Goal: Task Accomplishment & Management: Use online tool/utility

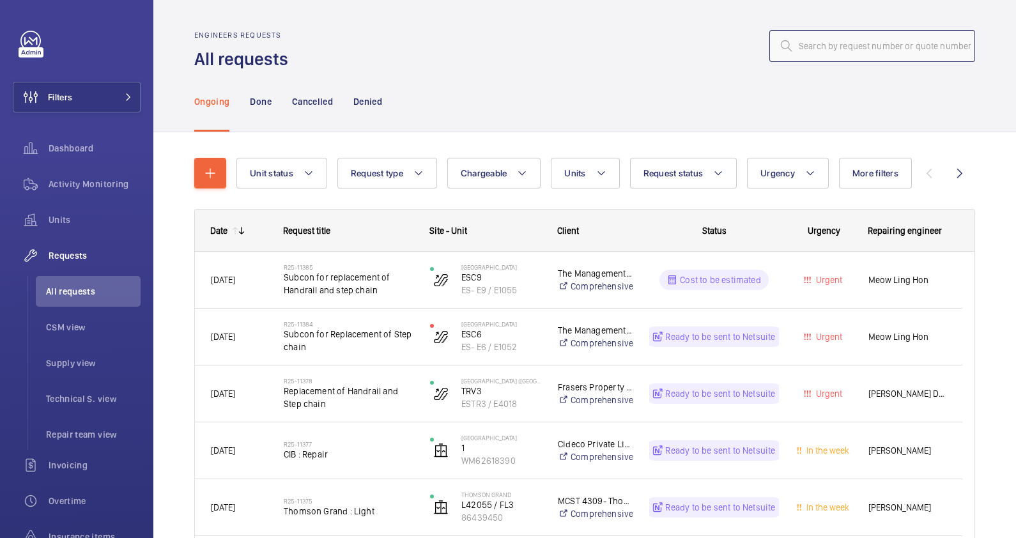
click at [823, 47] on input "text" at bounding box center [872, 46] width 206 height 32
paste input "R25-10983"
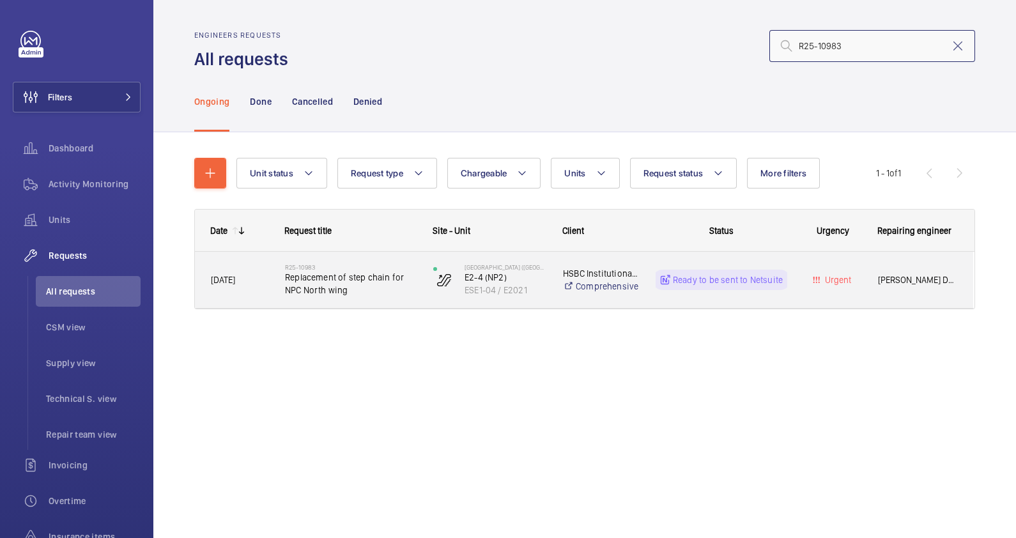
type input "R25-10983"
click at [375, 289] on span "Replacement of step chain for NPC North wing" at bounding box center [351, 284] width 132 height 26
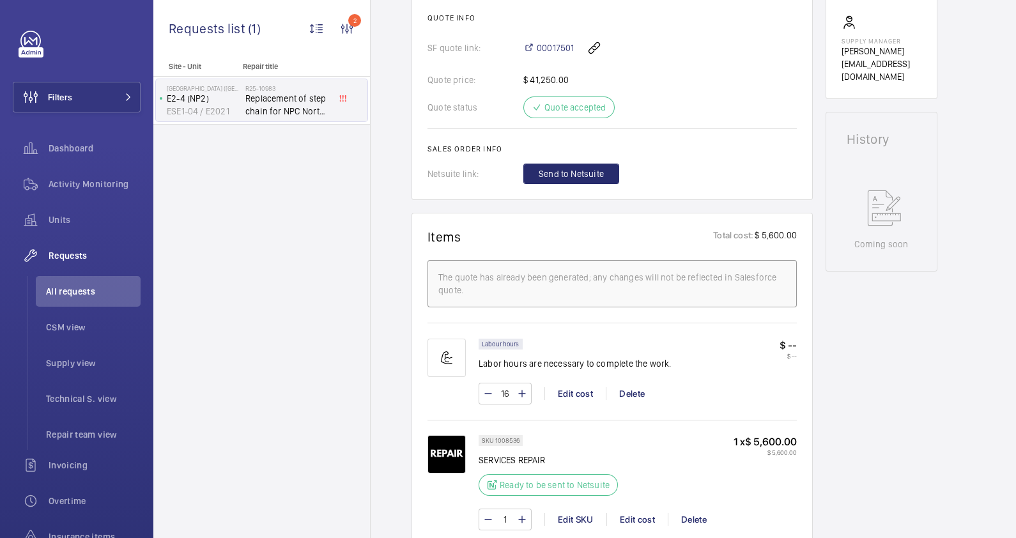
scroll to position [479, 0]
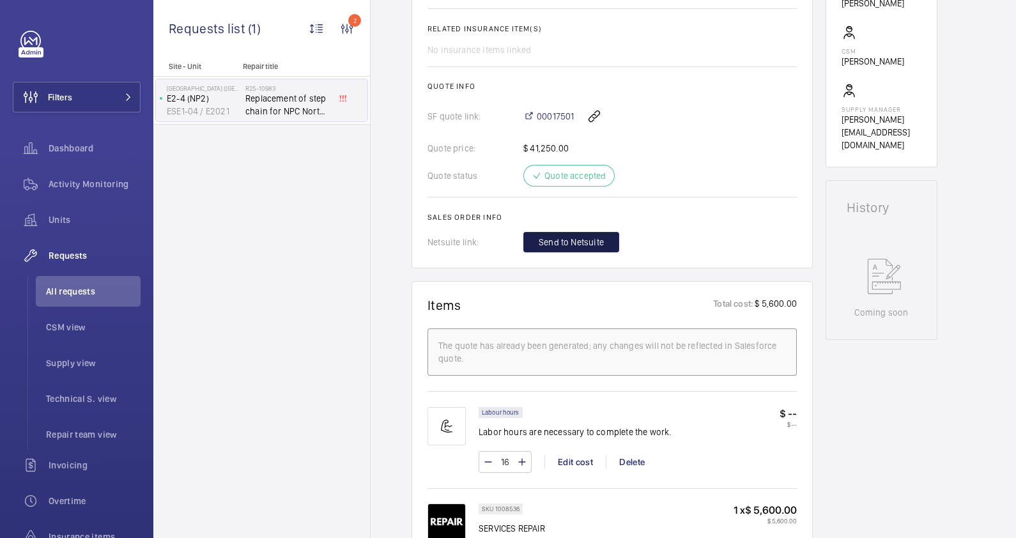
click at [592, 240] on span "Send to Netsuite" at bounding box center [571, 242] width 65 height 13
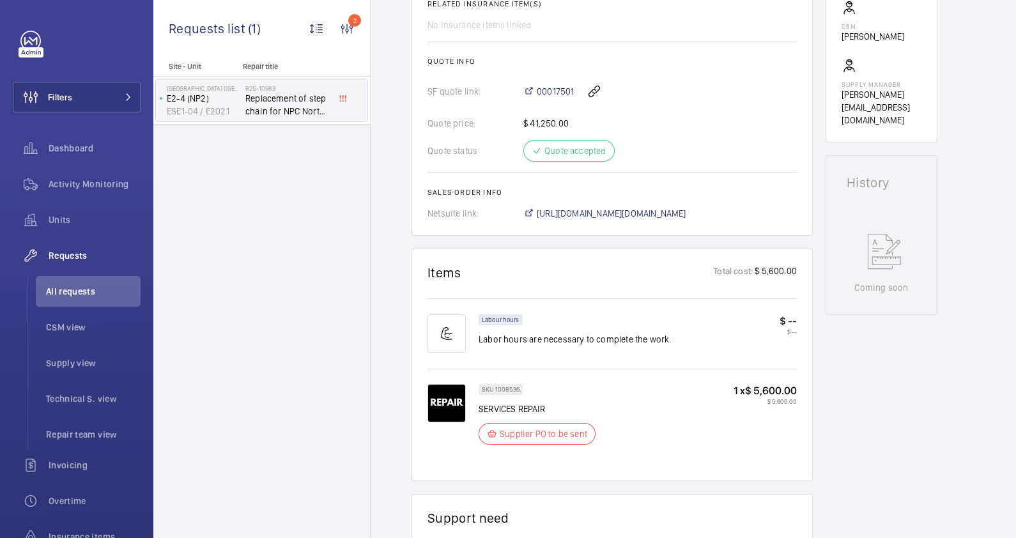
scroll to position [517, 0]
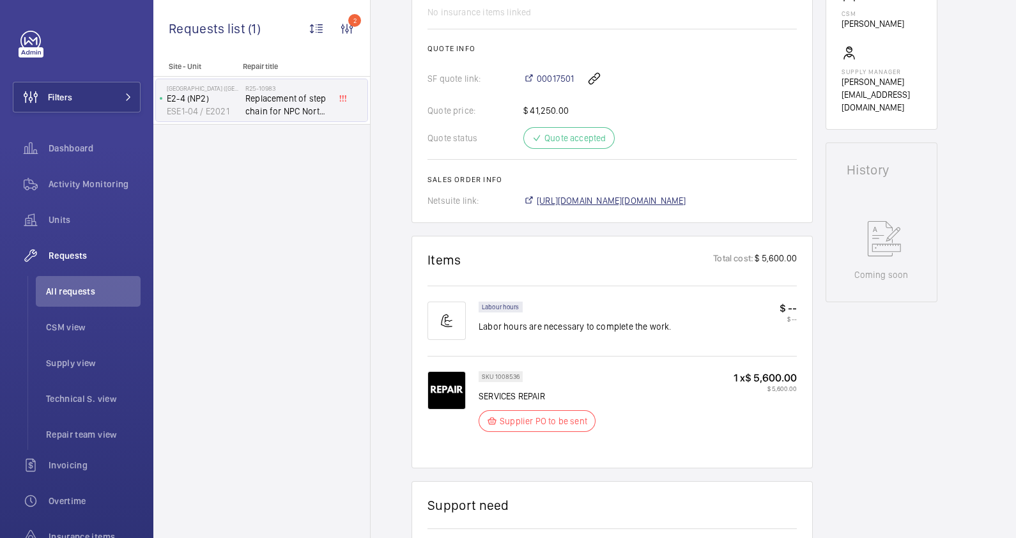
click at [613, 195] on span "[URL][DOMAIN_NAME][DOMAIN_NAME]" at bounding box center [611, 200] width 149 height 13
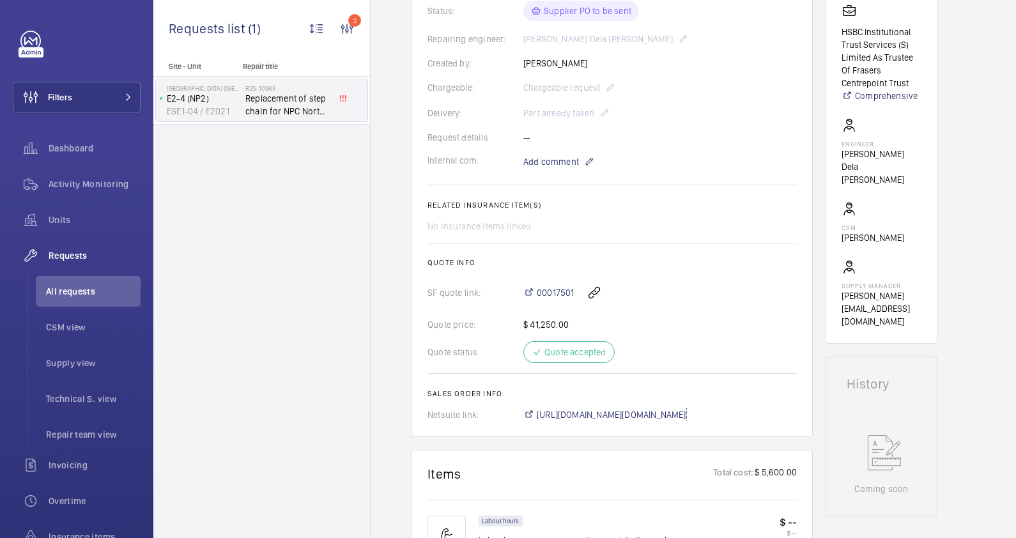
scroll to position [198, 0]
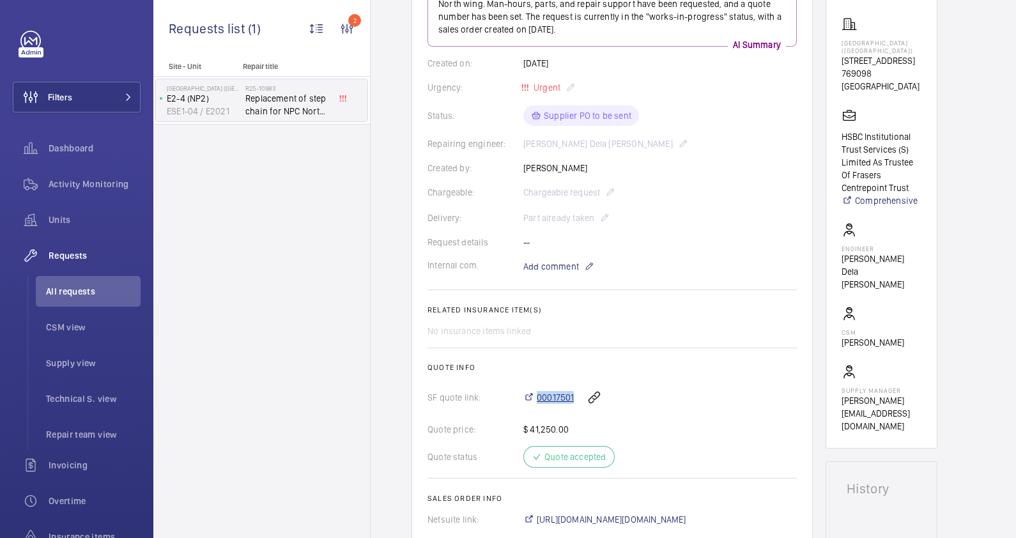
drag, startPoint x: 532, startPoint y: 388, endPoint x: 573, endPoint y: 397, distance: 41.9
click at [573, 397] on div "00017501" at bounding box center [659, 397] width 273 height 31
copy span "00017501"
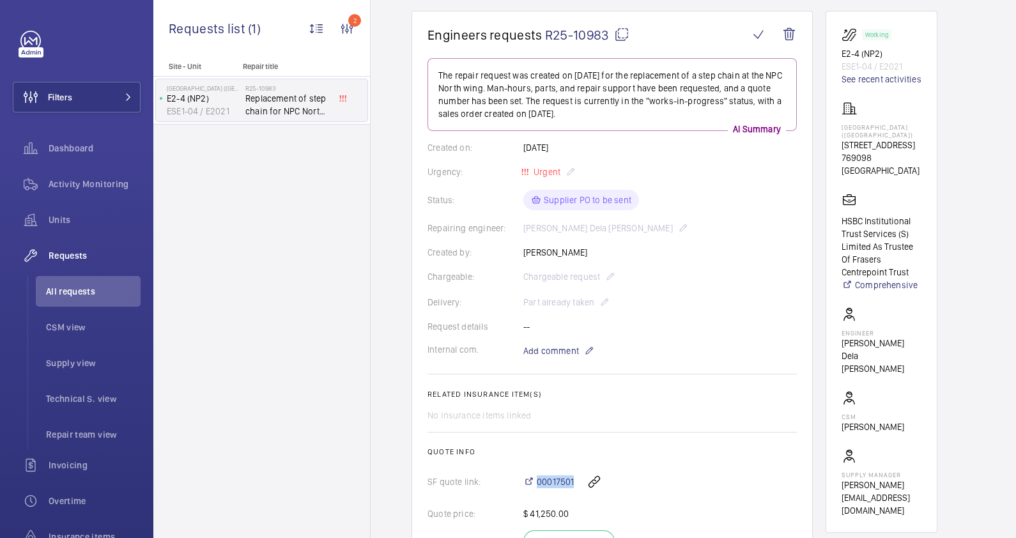
scroll to position [0, 0]
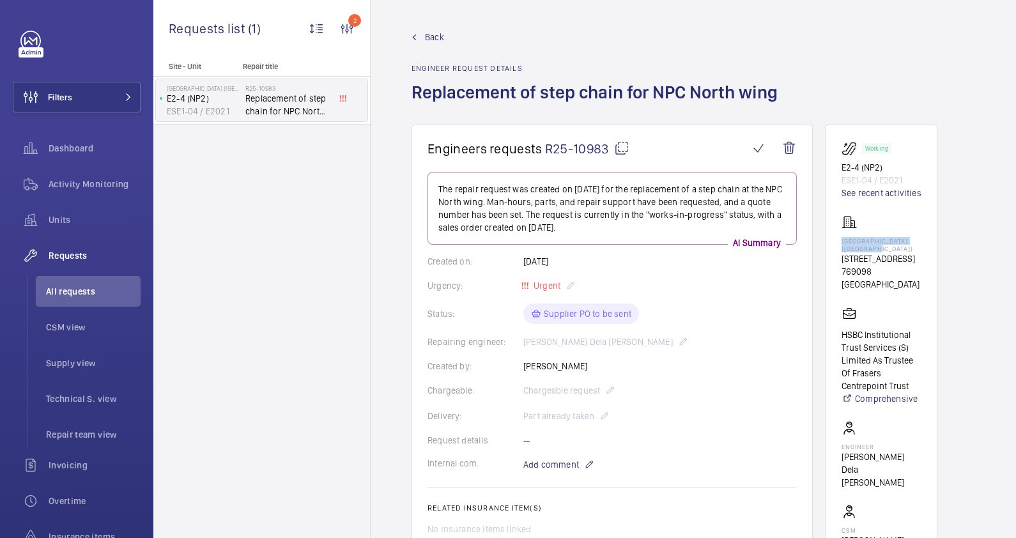
drag, startPoint x: 894, startPoint y: 249, endPoint x: 843, endPoint y: 240, distance: 52.6
click at [843, 240] on p "[GEOGRAPHIC_DATA] ([GEOGRAPHIC_DATA])" at bounding box center [881, 244] width 80 height 15
copy p "[GEOGRAPHIC_DATA] ([GEOGRAPHIC_DATA])"
drag, startPoint x: 885, startPoint y: 169, endPoint x: 824, endPoint y: 167, distance: 60.7
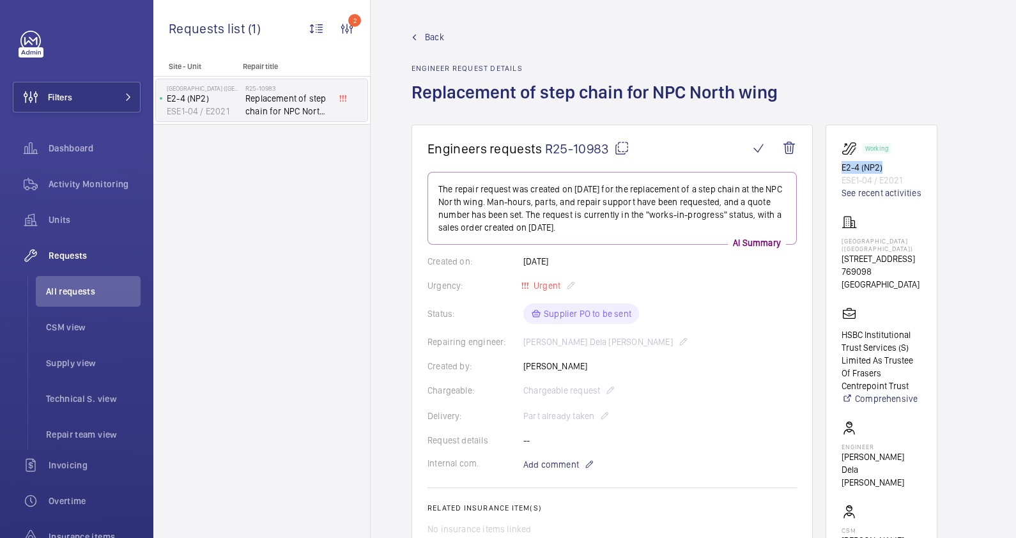
drag, startPoint x: 824, startPoint y: 167, endPoint x: 843, endPoint y: 166, distance: 19.2
copy p "E2-4 (NP2)"
